Goal: Task Accomplishment & Management: Use online tool/utility

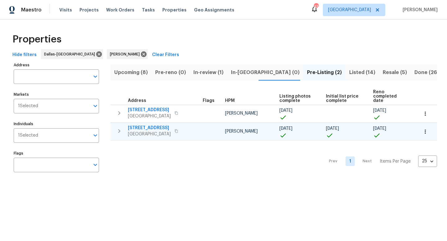
click at [155, 125] on span "7417 Cowhand Ct" at bounding box center [149, 128] width 43 height 6
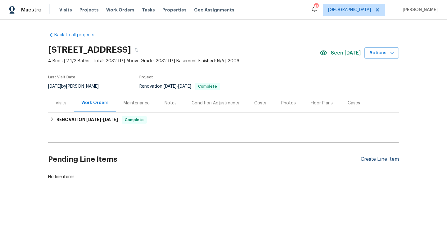
click at [381, 160] on div "Create Line Item" at bounding box center [379, 160] width 38 height 6
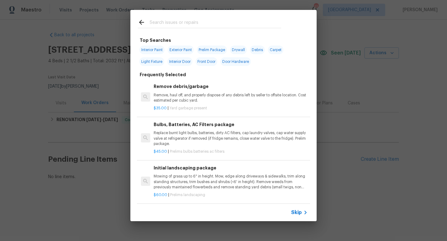
click at [175, 23] on input "text" at bounding box center [215, 23] width 132 height 9
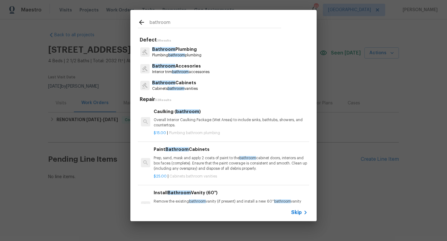
type input "bathroom"
click at [190, 53] on p "Plumbing bathroom plumbing" at bounding box center [176, 55] width 49 height 5
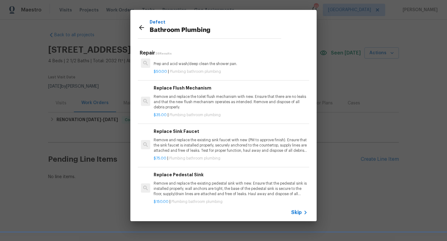
scroll to position [782, 0]
click at [192, 148] on p "Remove and replace the existing sink faucet with new (PM to approve finish). En…" at bounding box center [231, 145] width 154 height 16
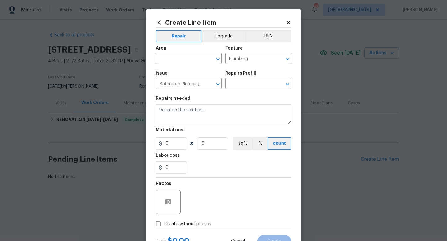
type textarea "Remove and replace the existing sink faucet with new (PM to approve finish). En…"
type input "1"
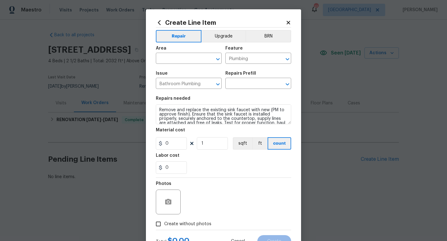
type input "Replace Sink Faucet $75.00"
type input "75"
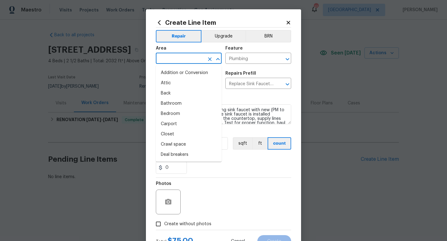
click at [168, 60] on input "text" at bounding box center [180, 59] width 48 height 10
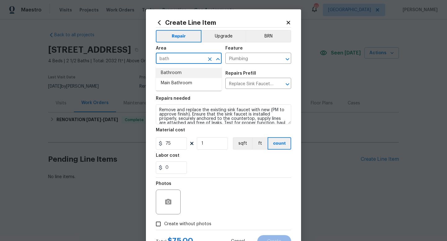
click at [170, 70] on li "Bathroom" at bounding box center [189, 73] width 66 height 10
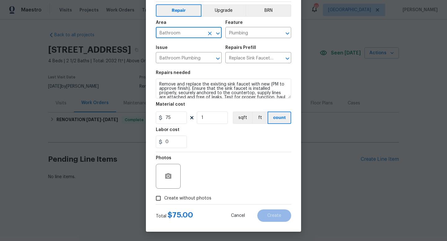
type input "Bathroom"
click at [160, 198] on input "Create without photos" at bounding box center [158, 199] width 12 height 12
checkbox input "true"
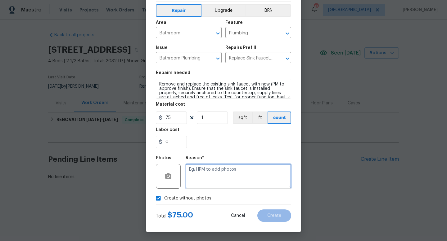
click at [227, 178] on textarea at bounding box center [237, 176] width 105 height 25
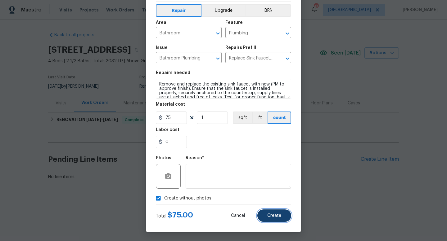
click at [267, 216] on button "Create" at bounding box center [274, 216] width 34 height 12
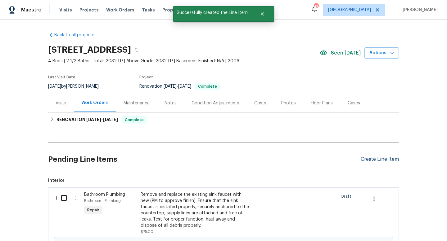
click at [369, 161] on div "Create Line Item" at bounding box center [379, 160] width 38 height 6
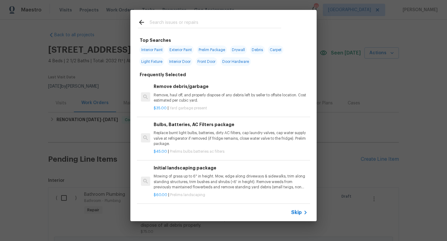
click at [152, 21] on input "text" at bounding box center [215, 23] width 132 height 9
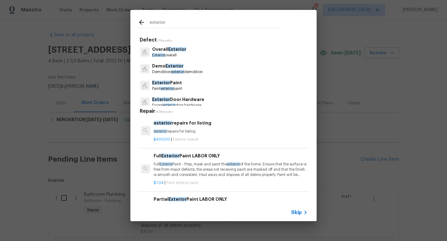
type input "exterior"
click at [173, 50] on span "Exterior" at bounding box center [177, 49] width 18 height 4
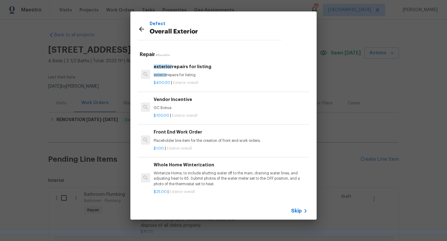
click at [178, 72] on div "exterior repairs for listing exterior repairs for listing" at bounding box center [231, 70] width 154 height 15
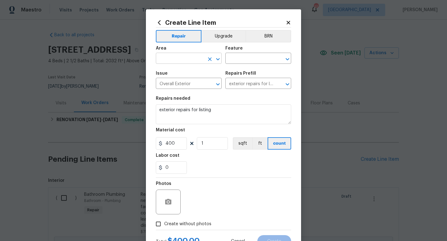
click at [182, 63] on input "text" at bounding box center [180, 59] width 48 height 10
click at [184, 86] on li "Interior Overall" at bounding box center [189, 83] width 66 height 10
type input "Interior Overall"
click at [242, 59] on input "text" at bounding box center [249, 59] width 48 height 10
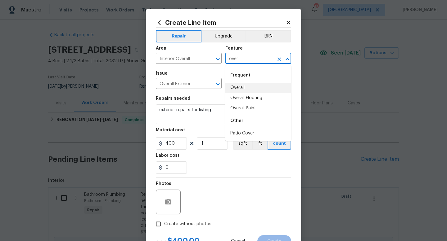
click at [244, 86] on li "Overall" at bounding box center [258, 88] width 66 height 10
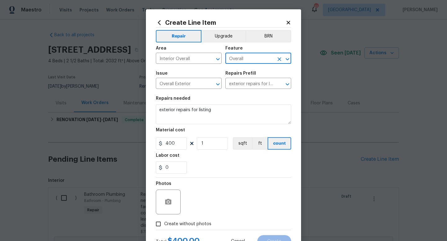
type input "Overall"
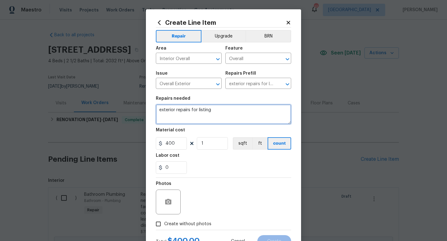
drag, startPoint x: 226, startPoint y: 108, endPoint x: 228, endPoint y: 113, distance: 5.9
click at [228, 113] on textarea "exterior repairs for listing" at bounding box center [223, 115] width 135 height 20
paste textarea "paint on stair trim replace all damaged/ painted outlet/switch covers -paint ne…"
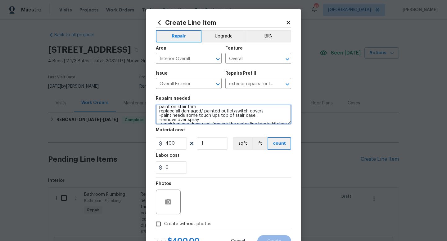
scroll to position [0, 0]
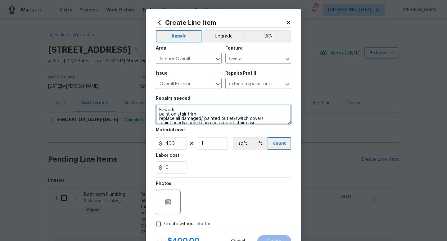
click at [159, 114] on textarea "Rework paint on stair trim replace all damaged/ painted outlet/switch covers -p…" at bounding box center [223, 115] width 135 height 20
click at [159, 118] on textarea "Rework - paint on stair trim replace all damaged/ painted outlet/switch covers …" at bounding box center [223, 115] width 135 height 20
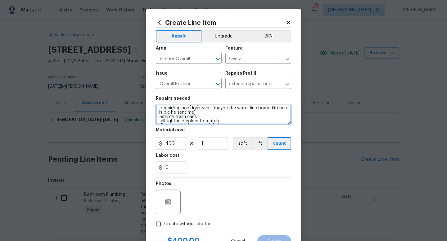
scroll to position [22, 0]
drag, startPoint x: 212, startPoint y: 109, endPoint x: 212, endPoint y: 115, distance: 5.3
click at [212, 115] on textarea "Rework - paint on stair trim - replace all damaged/ painted outlet/switch cover…" at bounding box center [223, 115] width 135 height 20
click at [205, 116] on textarea "Rework - paint on stair trim - replace all damaged/ painted outlet/switch cover…" at bounding box center [223, 115] width 135 height 20
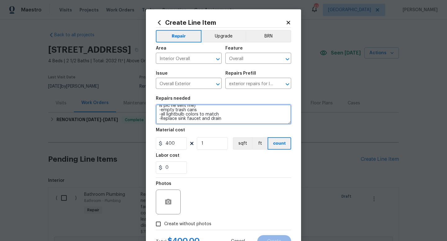
drag, startPoint x: 159, startPoint y: 120, endPoint x: 220, endPoint y: 124, distance: 60.9
click at [220, 124] on textarea "Rework - paint on stair trim - replace all damaged/ painted outlet/switch cover…" at bounding box center [223, 115] width 135 height 20
type textarea "Rework - paint on stair trim - replace all damaged/ painted outlet/switch cover…"
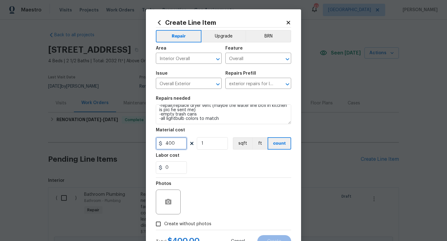
drag, startPoint x: 175, startPoint y: 144, endPoint x: 130, endPoint y: 144, distance: 45.3
click at [130, 144] on div "Create Line Item Repair Upgrade BRN Area Interior Overall ​ Feature Overall ​ I…" at bounding box center [223, 120] width 447 height 241
type input "1"
click at [225, 194] on div "Photos" at bounding box center [223, 198] width 135 height 40
click at [158, 224] on input "Create without photos" at bounding box center [158, 224] width 12 height 12
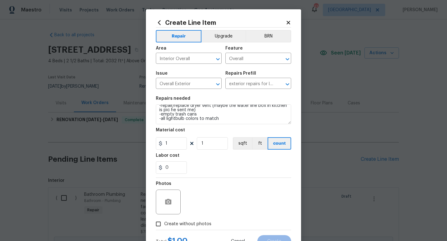
checkbox input "true"
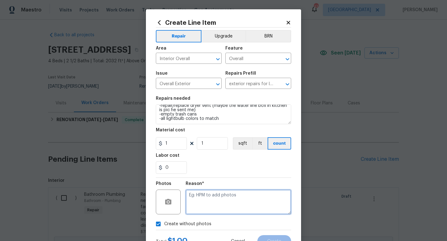
click at [211, 211] on textarea at bounding box center [237, 202] width 105 height 25
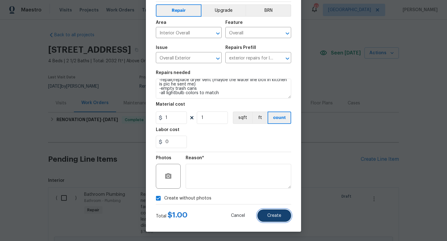
click at [273, 216] on span "Create" at bounding box center [274, 216] width 14 height 5
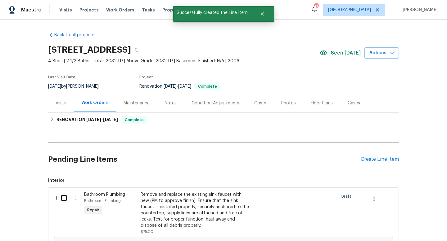
click at [63, 195] on input "checkbox" at bounding box center [66, 198] width 18 height 13
checkbox input "true"
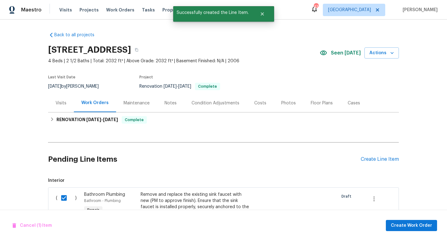
scroll to position [177, 0]
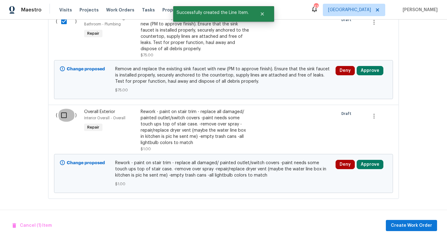
click at [60, 114] on input "checkbox" at bounding box center [66, 115] width 18 height 13
checkbox input "true"
click at [400, 225] on span "Create Work Order" at bounding box center [410, 226] width 41 height 8
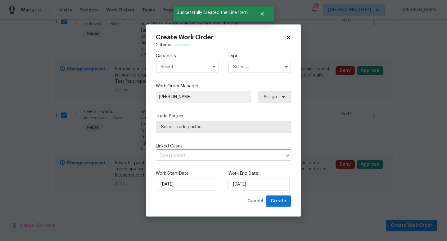
checkbox input "false"
click at [197, 64] on input "text" at bounding box center [187, 67] width 63 height 12
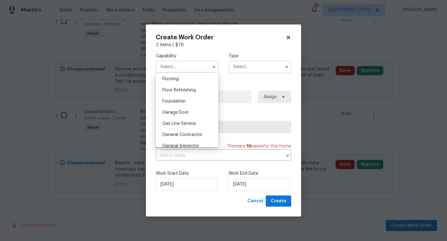
scroll to position [242, 0]
click at [178, 132] on span "General Contractor" at bounding box center [182, 134] width 40 height 4
type input "General Contractor"
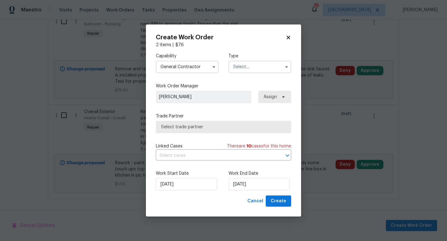
click at [259, 67] on input "text" at bounding box center [259, 67] width 63 height 12
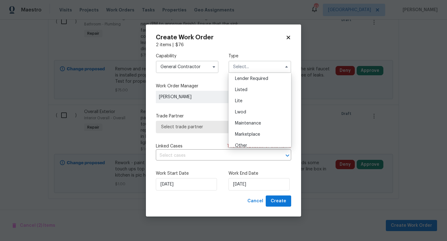
scroll to position [55, 0]
click at [255, 89] on div "Listed" at bounding box center [260, 91] width 60 height 11
type input "Listed"
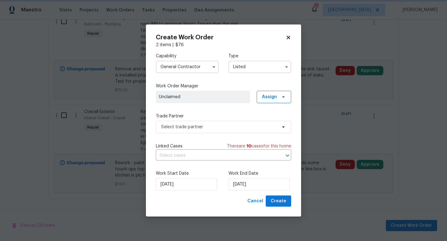
scroll to position [0, 0]
click at [187, 125] on span "Select trade partner" at bounding box center [219, 127] width 116 height 6
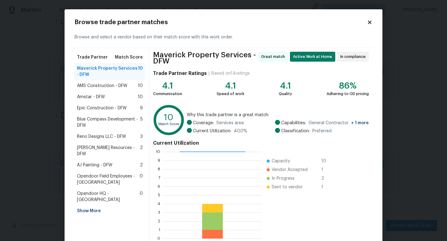
scroll to position [35, 0]
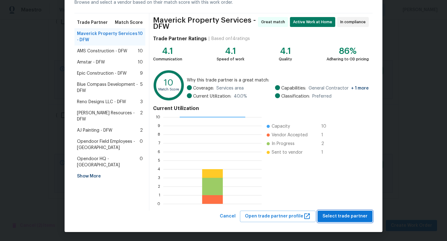
click at [350, 215] on span "Select trade partner" at bounding box center [344, 217] width 45 height 8
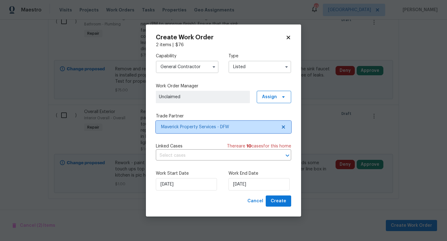
scroll to position [0, 0]
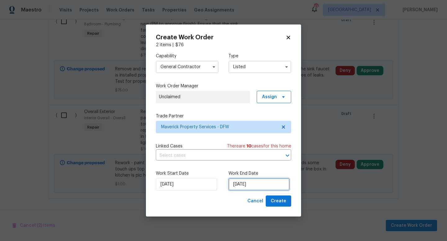
click at [236, 184] on input "[DATE]" at bounding box center [258, 184] width 61 height 12
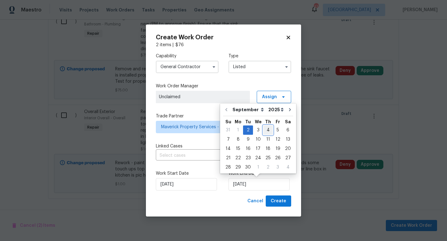
click at [266, 129] on div "4" at bounding box center [268, 130] width 10 height 9
type input "[DATE]"
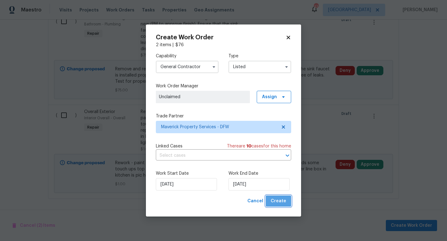
click at [282, 202] on span "Create" at bounding box center [278, 202] width 16 height 8
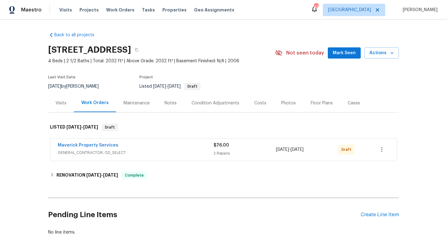
click at [341, 50] on span "Mark Seen" at bounding box center [343, 53] width 23 height 8
click at [383, 153] on icon "button" at bounding box center [381, 149] width 7 height 7
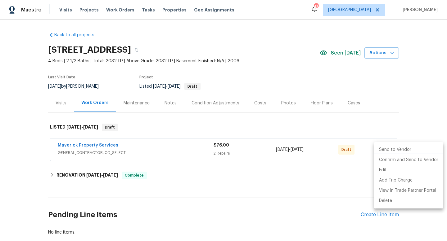
click at [388, 161] on li "Confirm and Send to Vendor" at bounding box center [408, 160] width 69 height 10
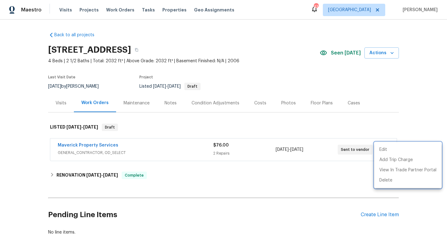
click at [305, 186] on div at bounding box center [223, 120] width 447 height 241
